Goal: Task Accomplishment & Management: Use online tool/utility

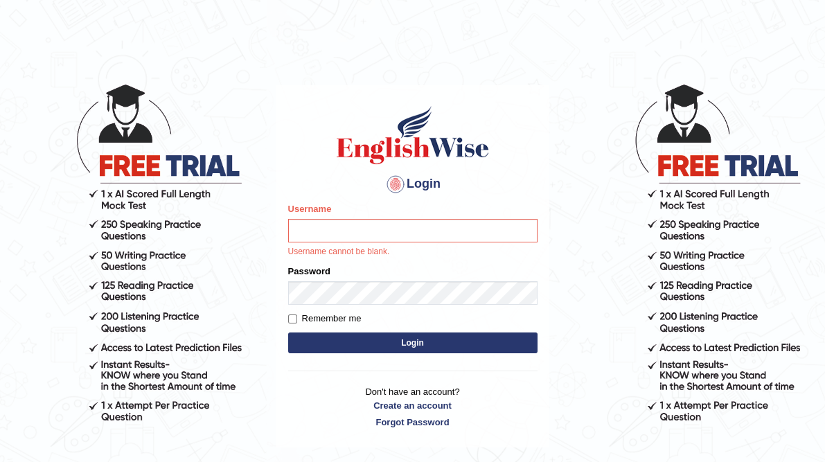
type input "dolma_mt"
click at [288, 333] on button "Login" at bounding box center [412, 343] width 249 height 21
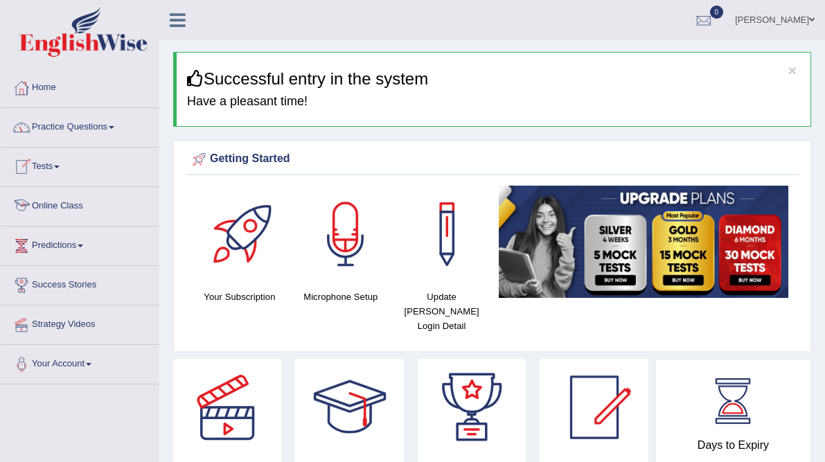
click at [78, 204] on link "Online Class" at bounding box center [80, 204] width 158 height 35
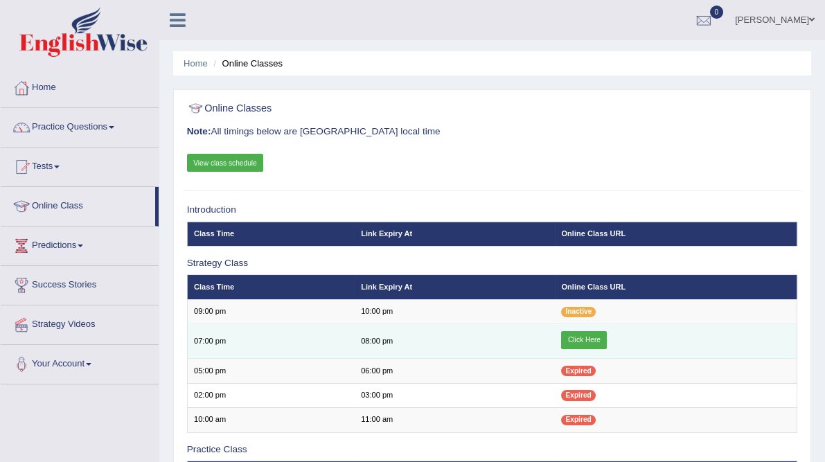
click at [584, 349] on link "Click Here" at bounding box center [584, 340] width 46 height 18
